Goal: Check status

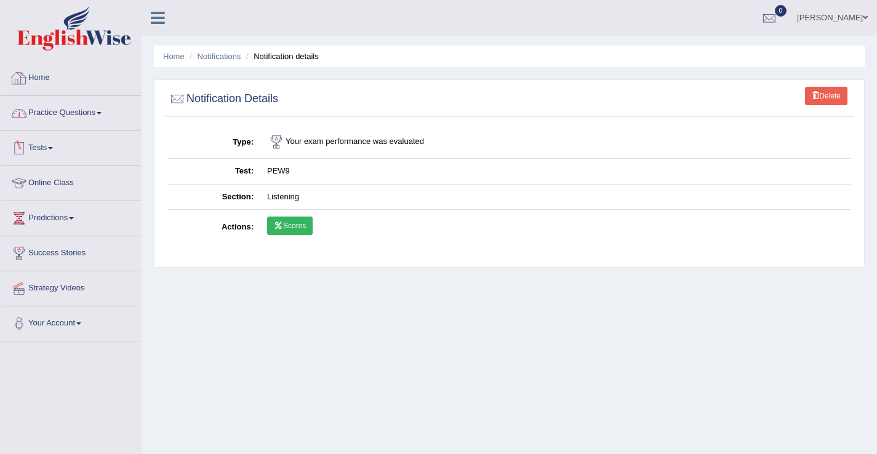
click at [44, 81] on link "Home" at bounding box center [71, 76] width 140 height 31
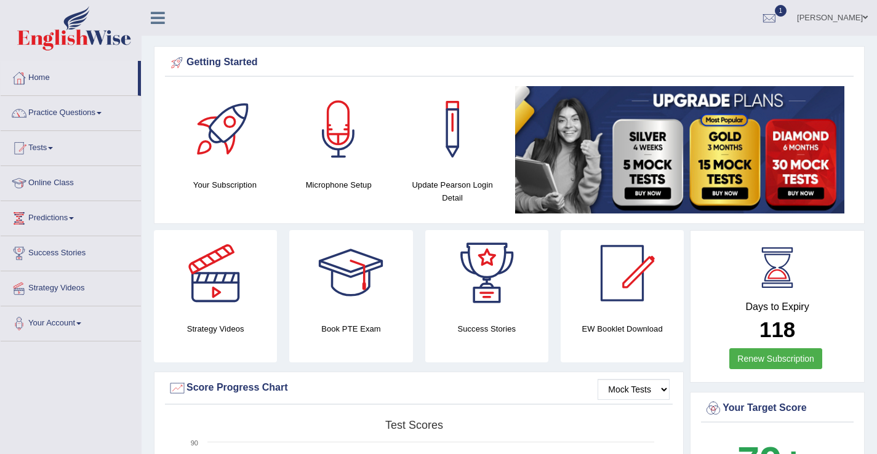
click at [780, 10] on span "1" at bounding box center [781, 11] width 12 height 12
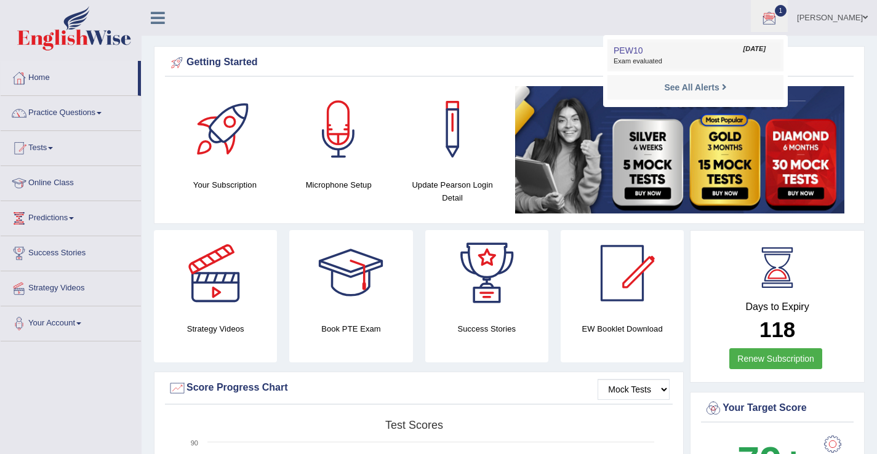
click at [763, 55] on link "PEW10 Sep 4, 2025 Exam evaluated" at bounding box center [696, 55] width 170 height 26
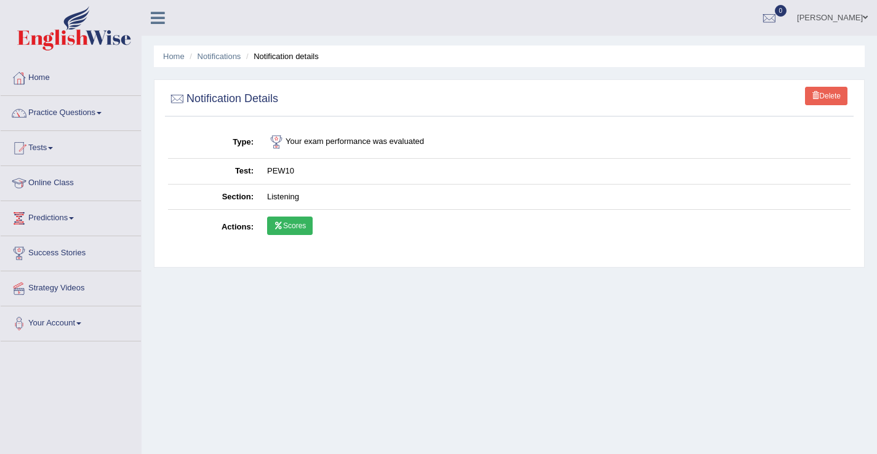
click at [316, 225] on td "Scores" at bounding box center [555, 228] width 590 height 36
click at [306, 226] on link "Scores" at bounding box center [290, 226] width 46 height 18
